Goal: Find specific page/section: Find specific page/section

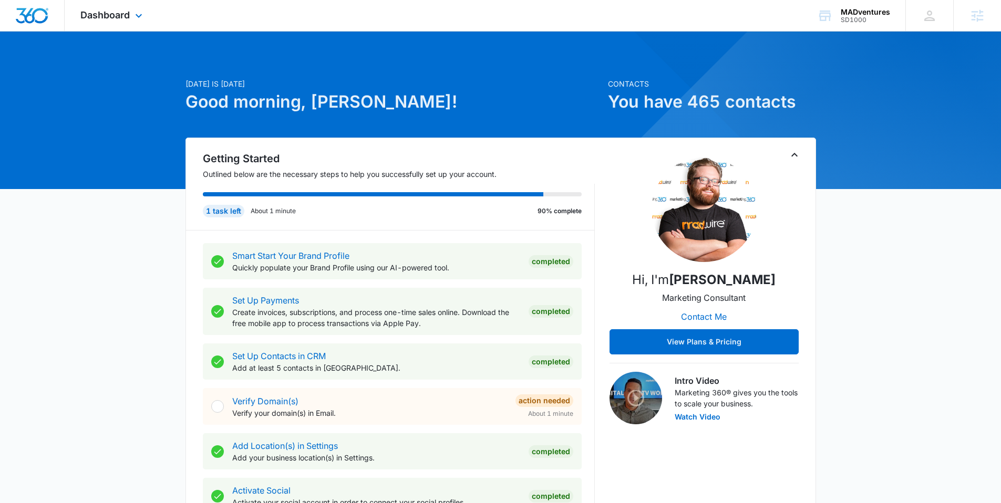
click at [125, 23] on div "Dashboard Apps Reputation Websites Forms CRM Email Social Shop Content Ads Inte…" at bounding box center [113, 15] width 96 height 31
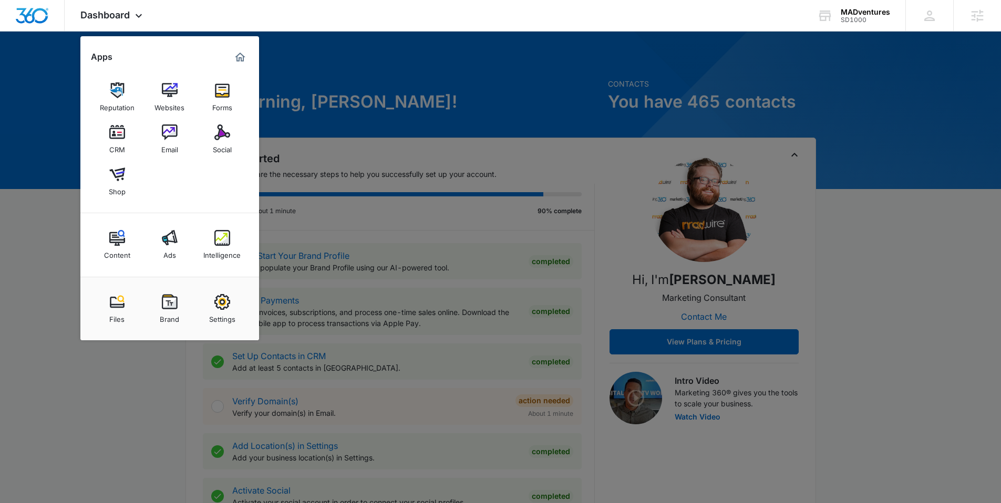
click at [222, 254] on div "Intelligence" at bounding box center [221, 253] width 37 height 14
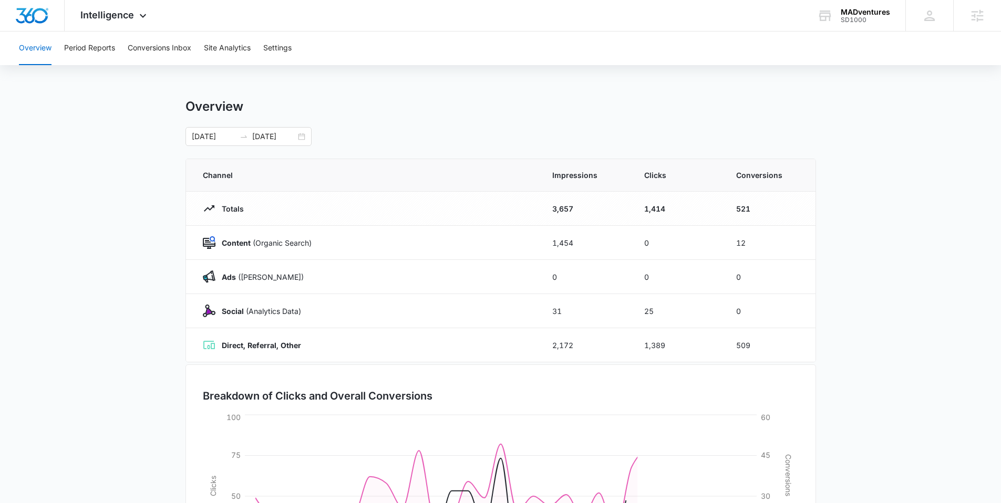
click at [835, 56] on div "Overview Period Reports Conversions Inbox Site Analytics Settings" at bounding box center [500, 49] width 975 height 34
click at [886, 14] on div "MADventures" at bounding box center [864, 12] width 49 height 8
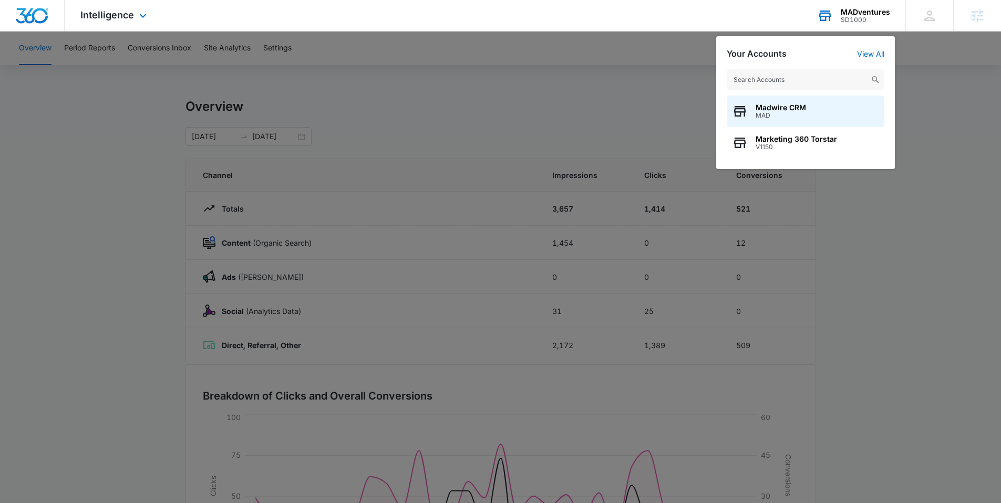
click at [813, 83] on input "text" at bounding box center [805, 79] width 158 height 21
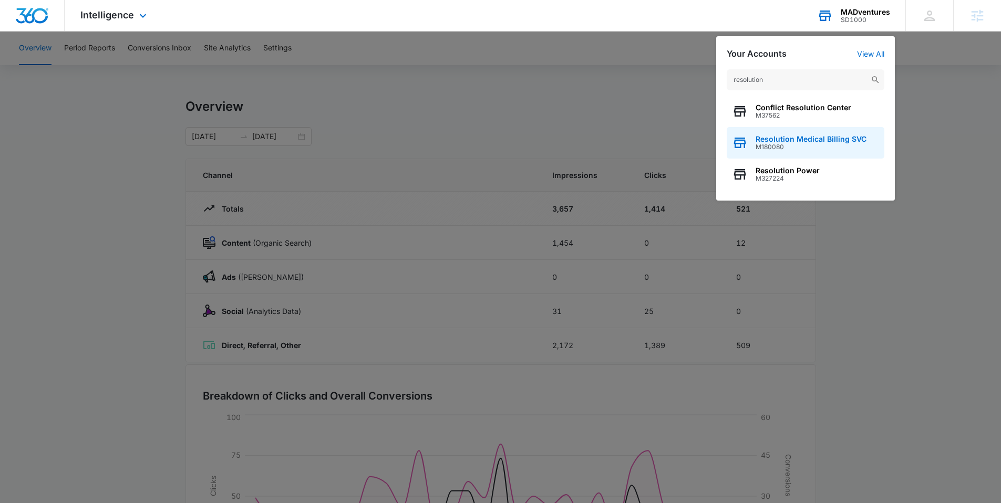
type input "resolution"
click at [844, 139] on span "Resolution Medical Billing SVC" at bounding box center [810, 139] width 111 height 8
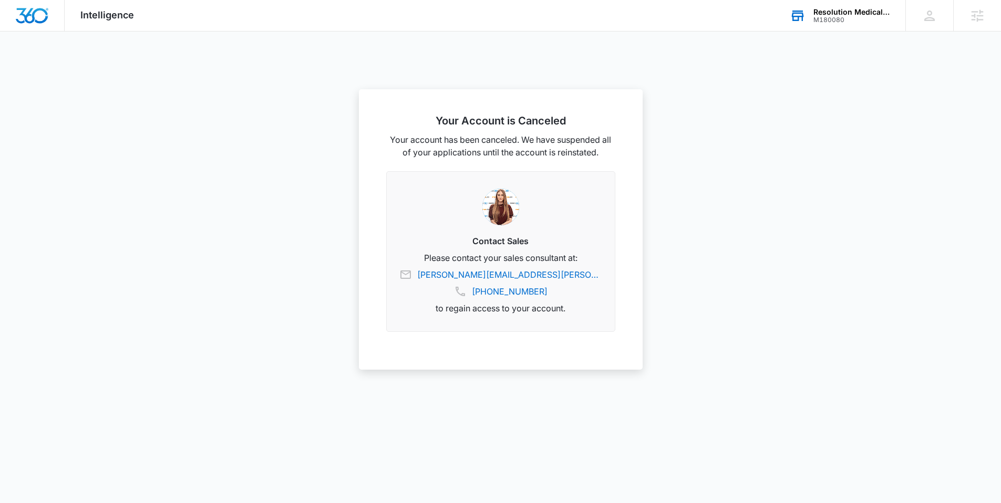
click at [819, 18] on div "M180080" at bounding box center [851, 19] width 77 height 7
type input "madventures"
click at [802, 103] on span "MADventures" at bounding box center [779, 107] width 49 height 8
